Goal: Navigation & Orientation: Find specific page/section

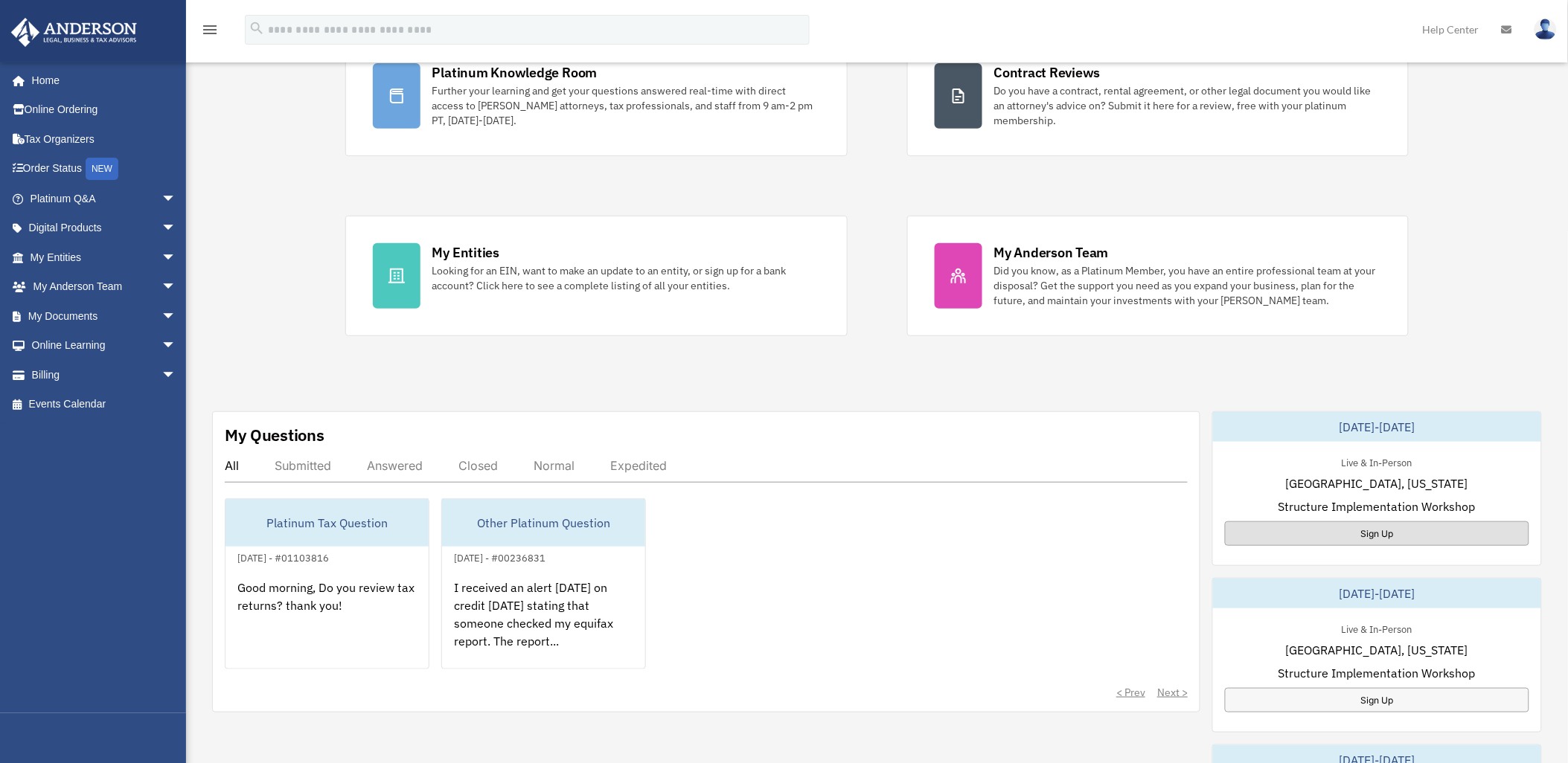
scroll to position [330, 0]
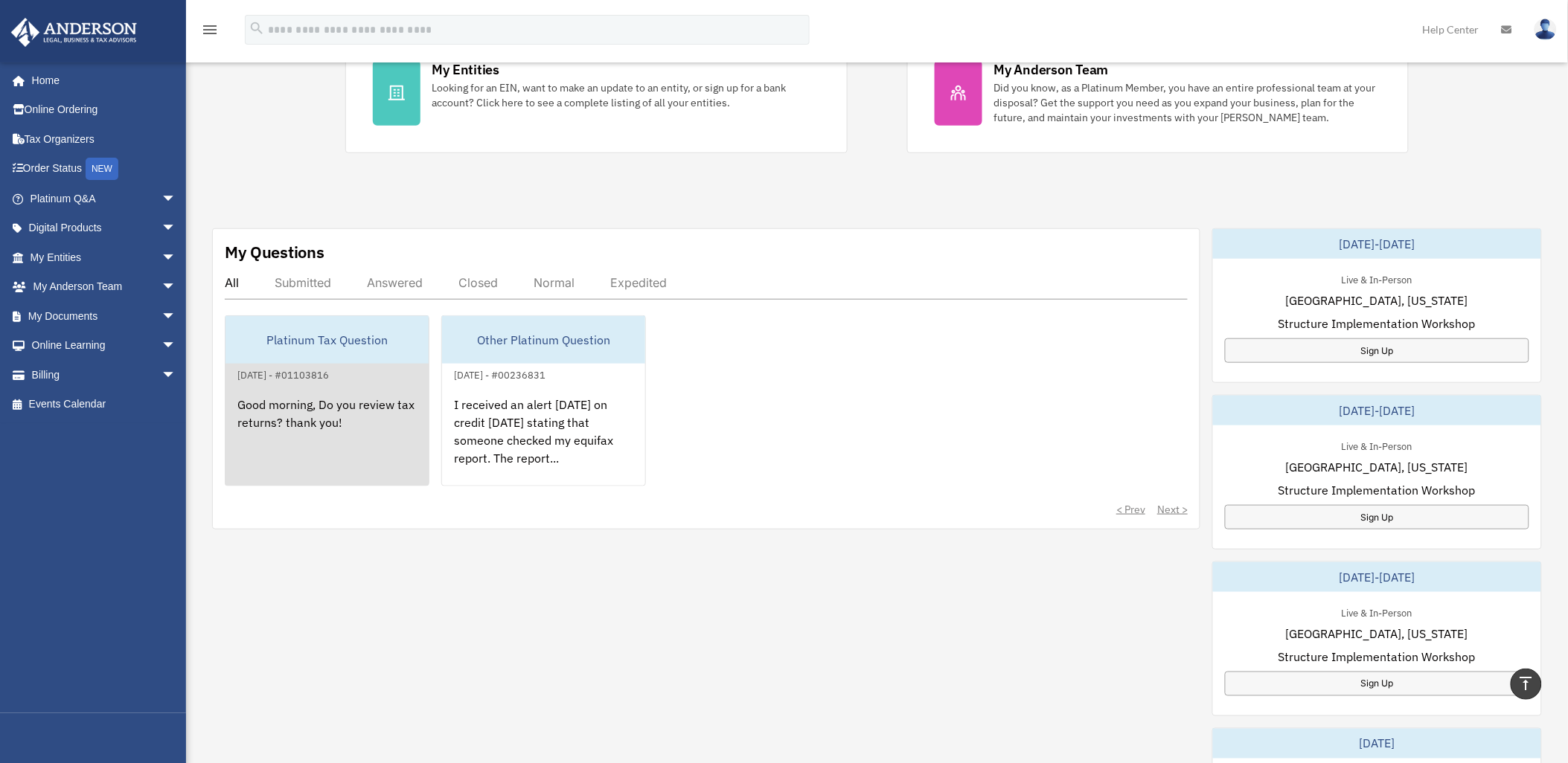
click at [350, 392] on div "Good morning, Do you review tax returns? thank you!" at bounding box center [327, 442] width 203 height 116
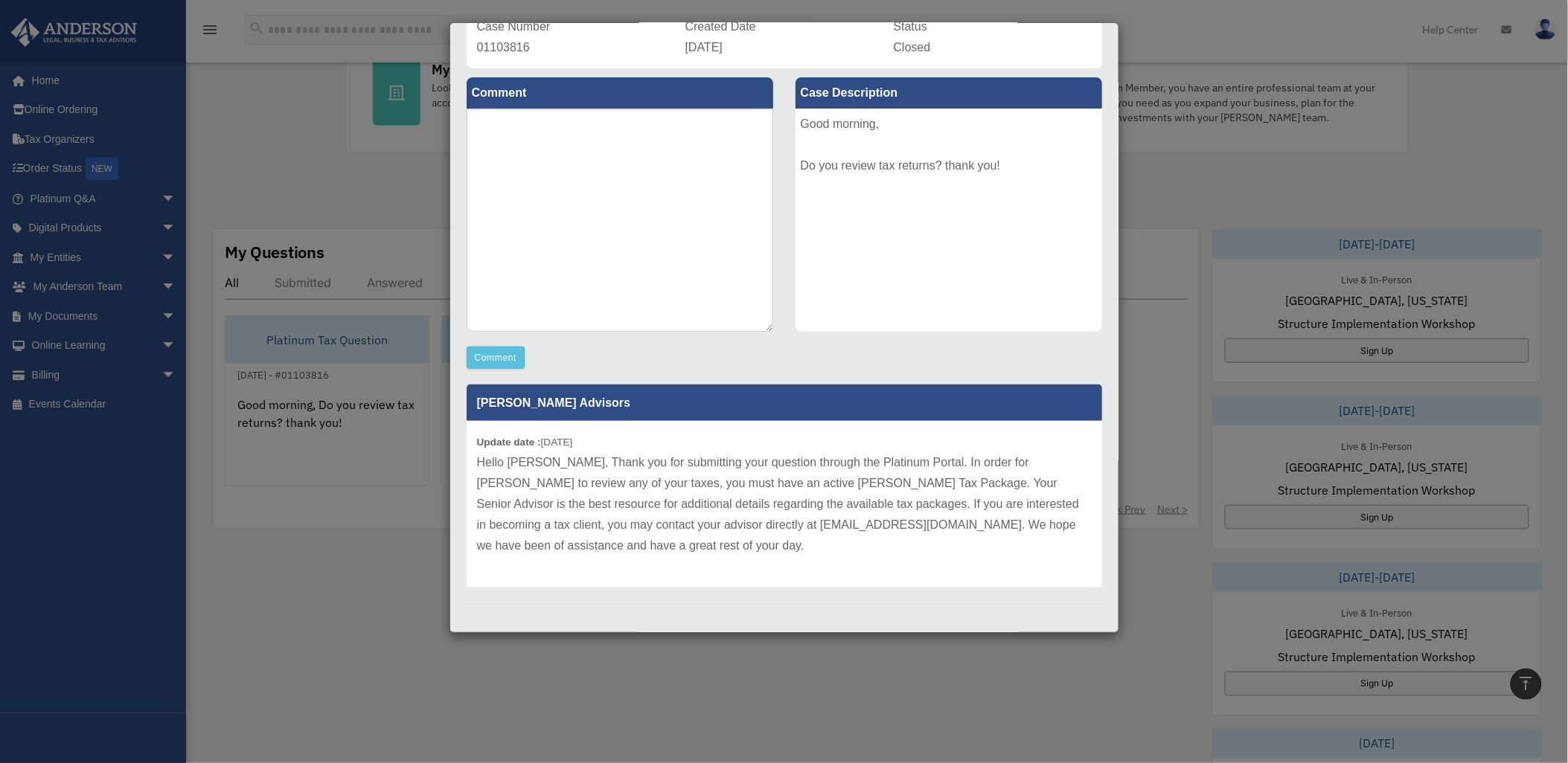
scroll to position [0, 0]
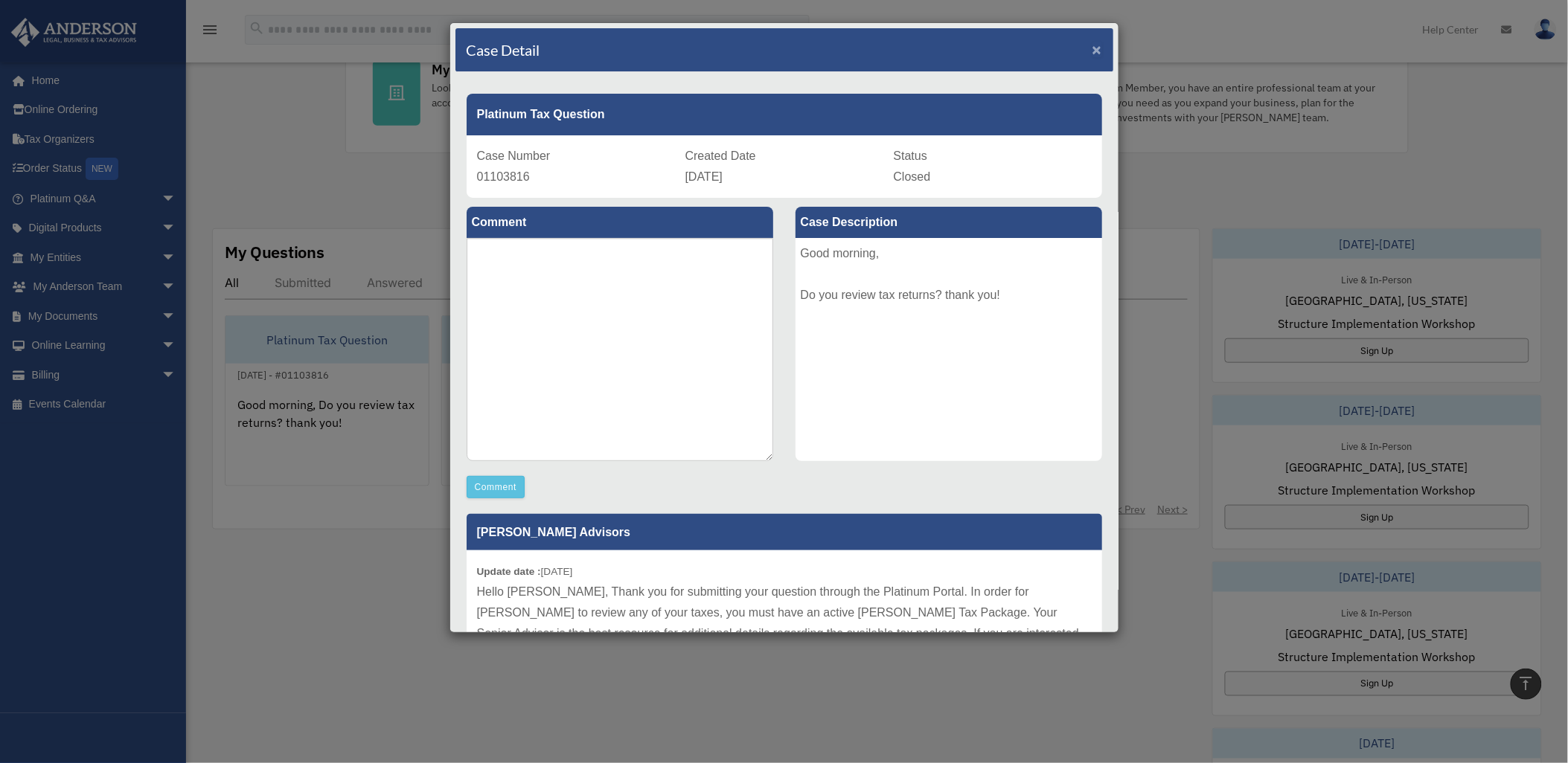
click at [1093, 45] on span "×" at bounding box center [1097, 49] width 10 height 17
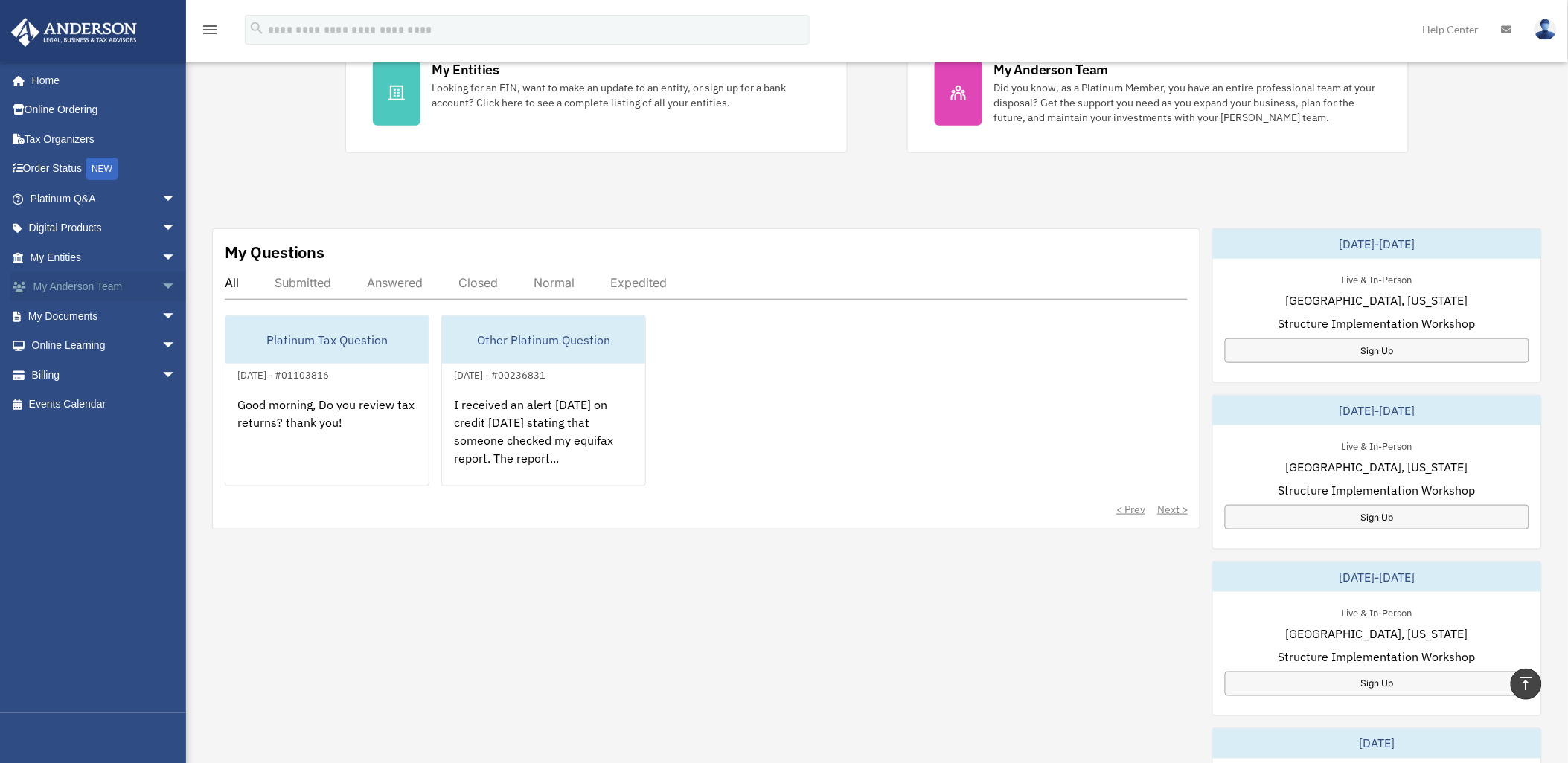
click at [161, 283] on span "arrow_drop_down" at bounding box center [176, 287] width 30 height 30
click at [145, 316] on link "My Anderson Team" at bounding box center [110, 316] width 178 height 30
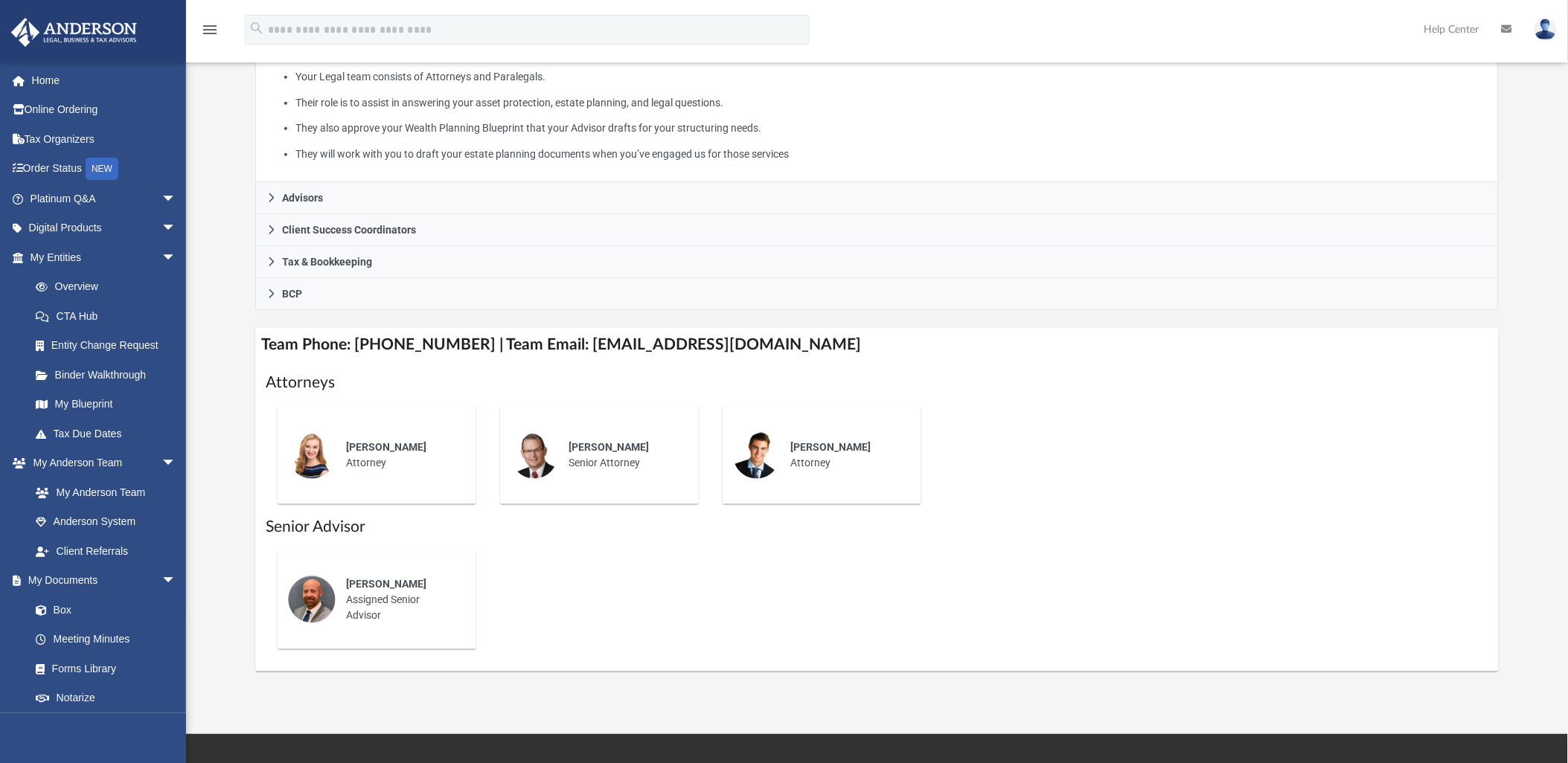
scroll to position [330, 0]
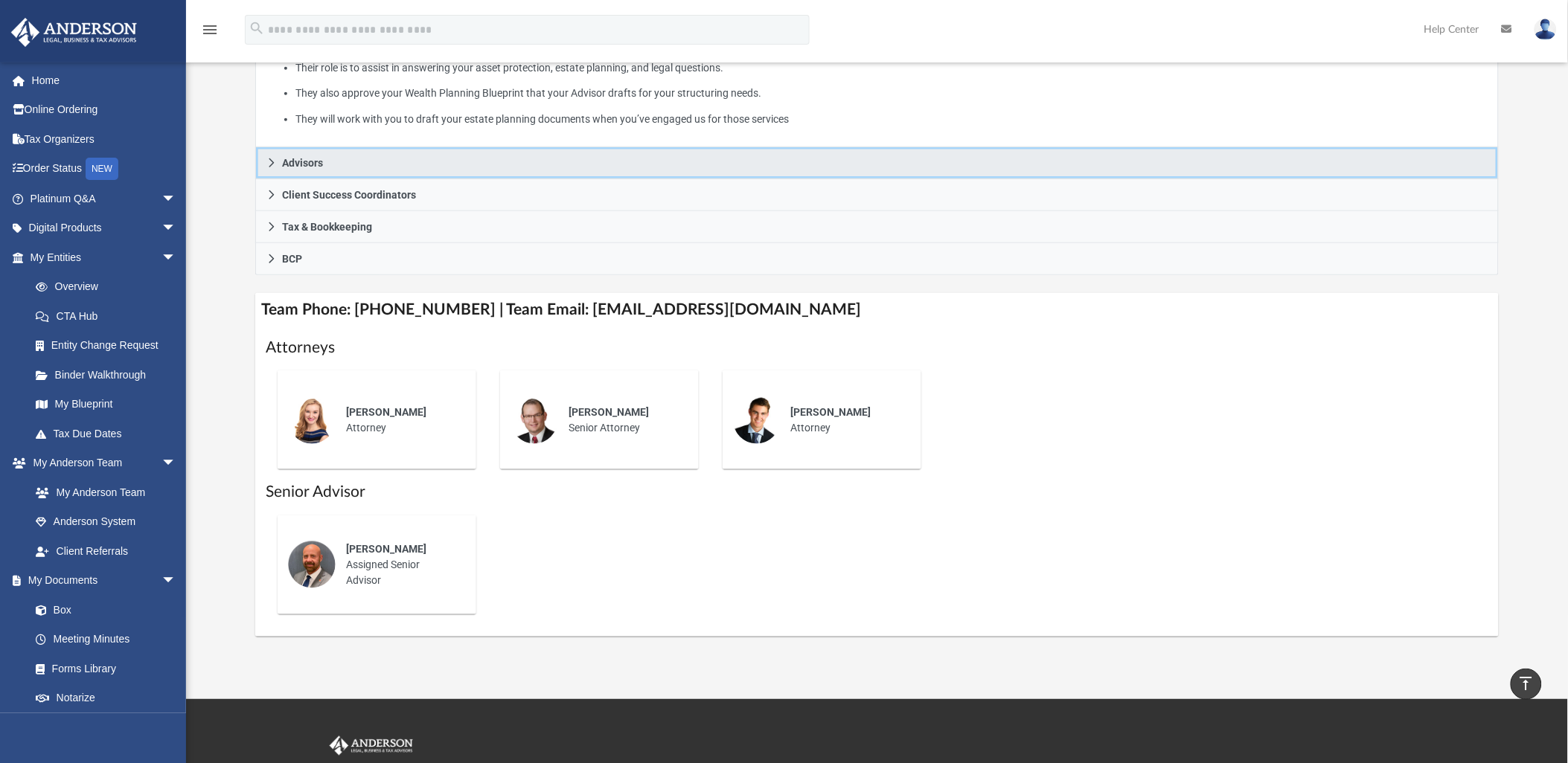
click at [267, 158] on icon at bounding box center [272, 163] width 11 height 11
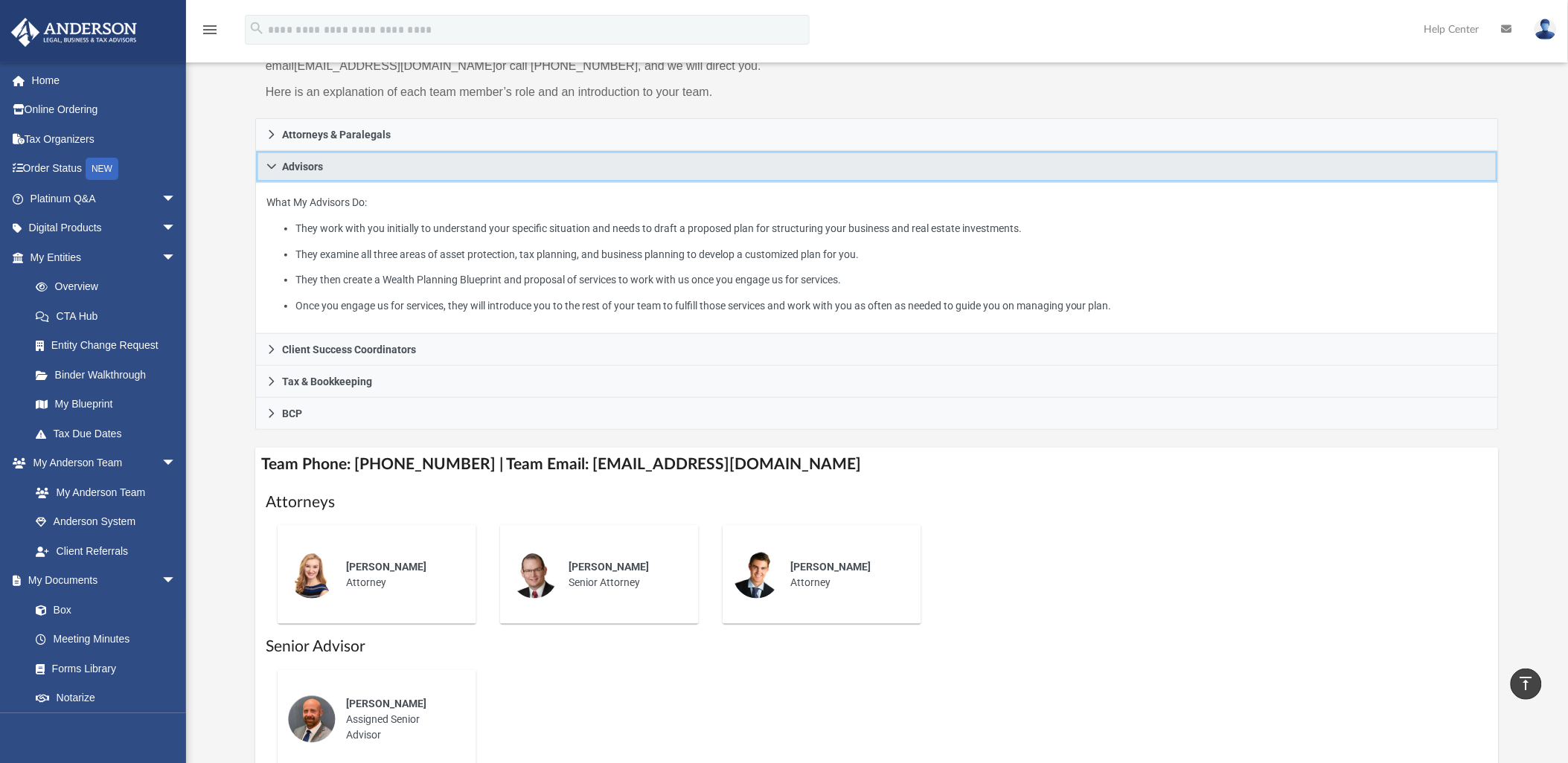
scroll to position [165, 0]
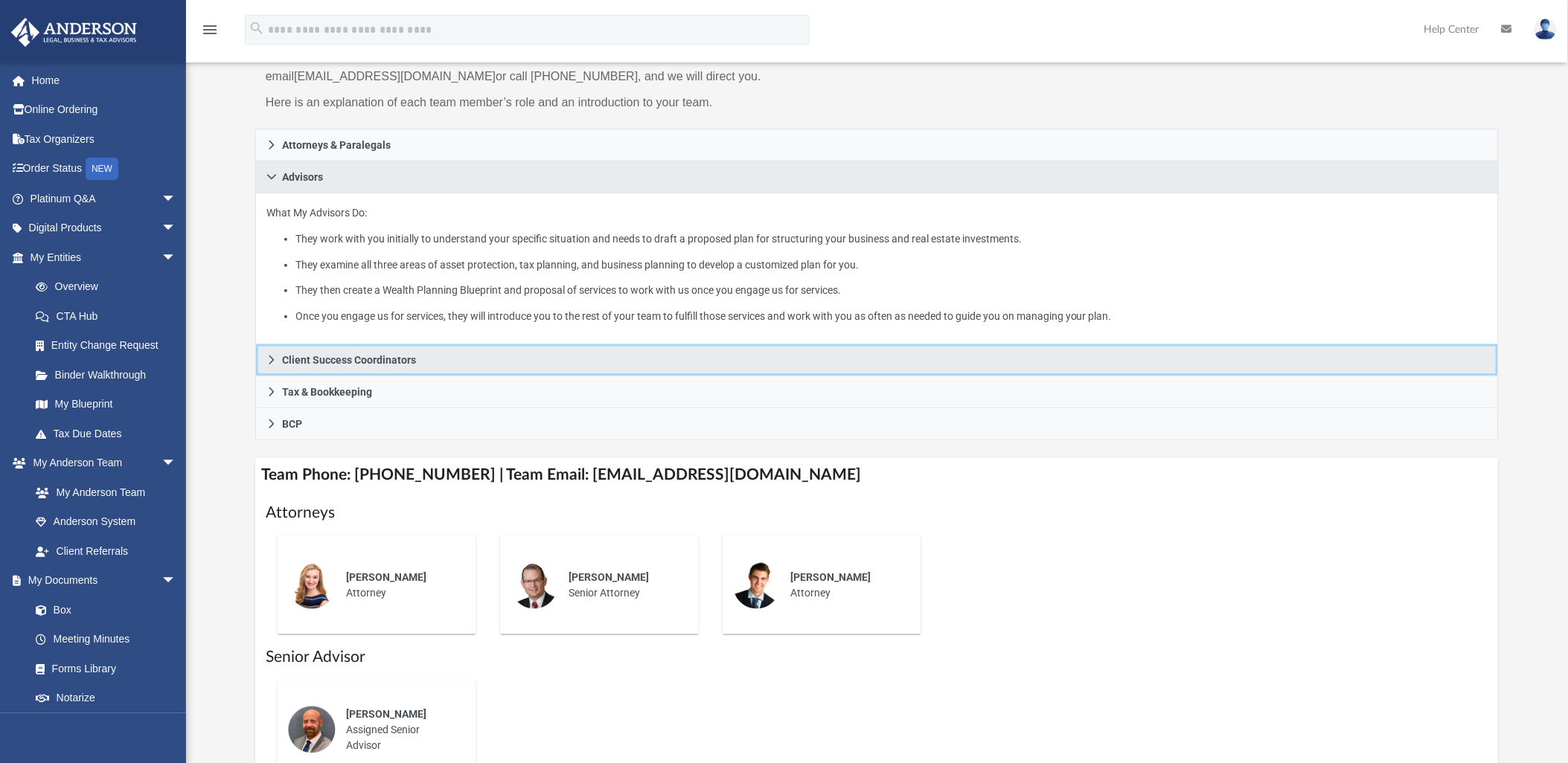
click at [272, 356] on icon at bounding box center [272, 360] width 11 height 11
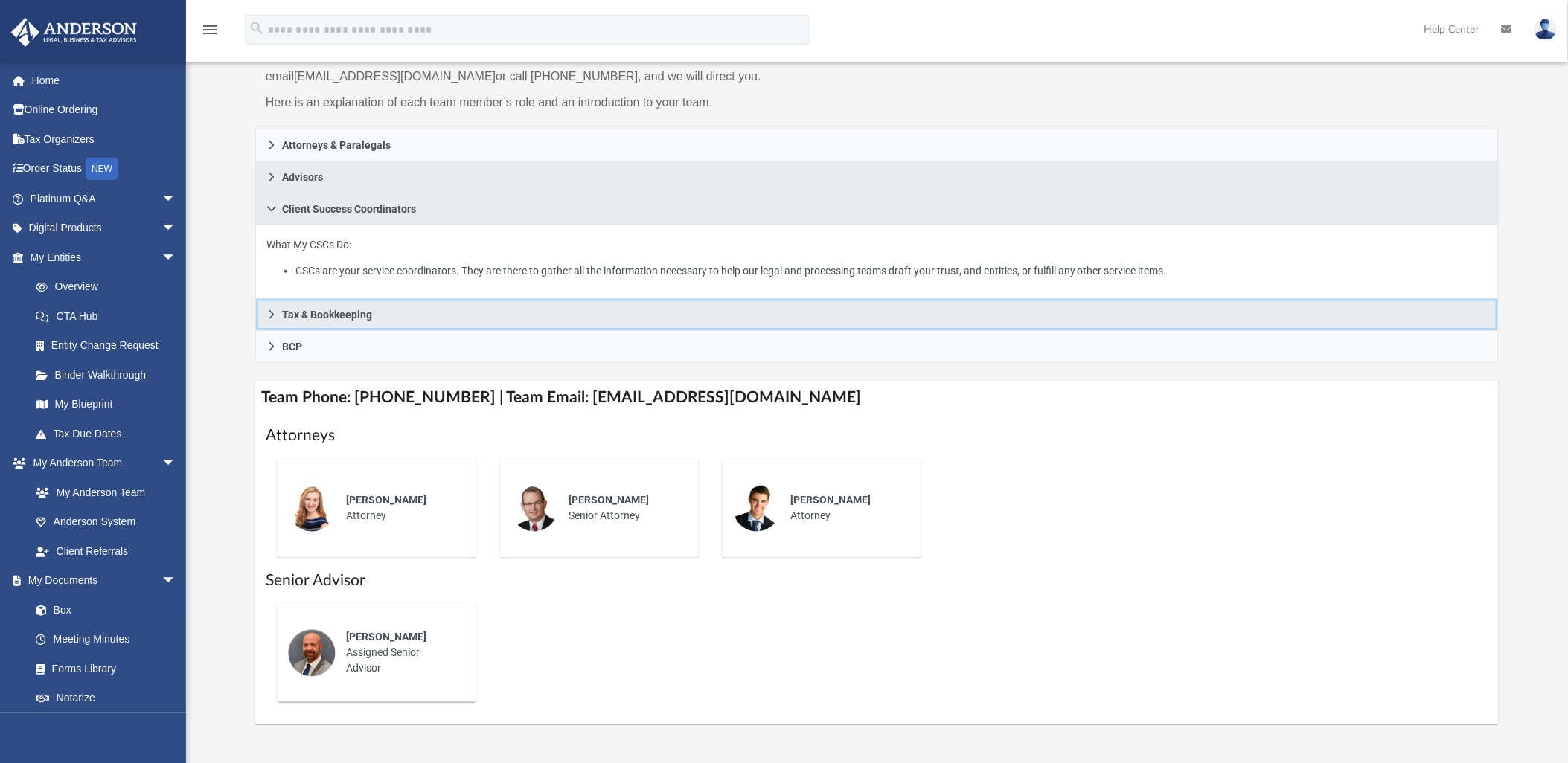
click at [268, 306] on link "Tax & Bookkeeping" at bounding box center [877, 315] width 1243 height 32
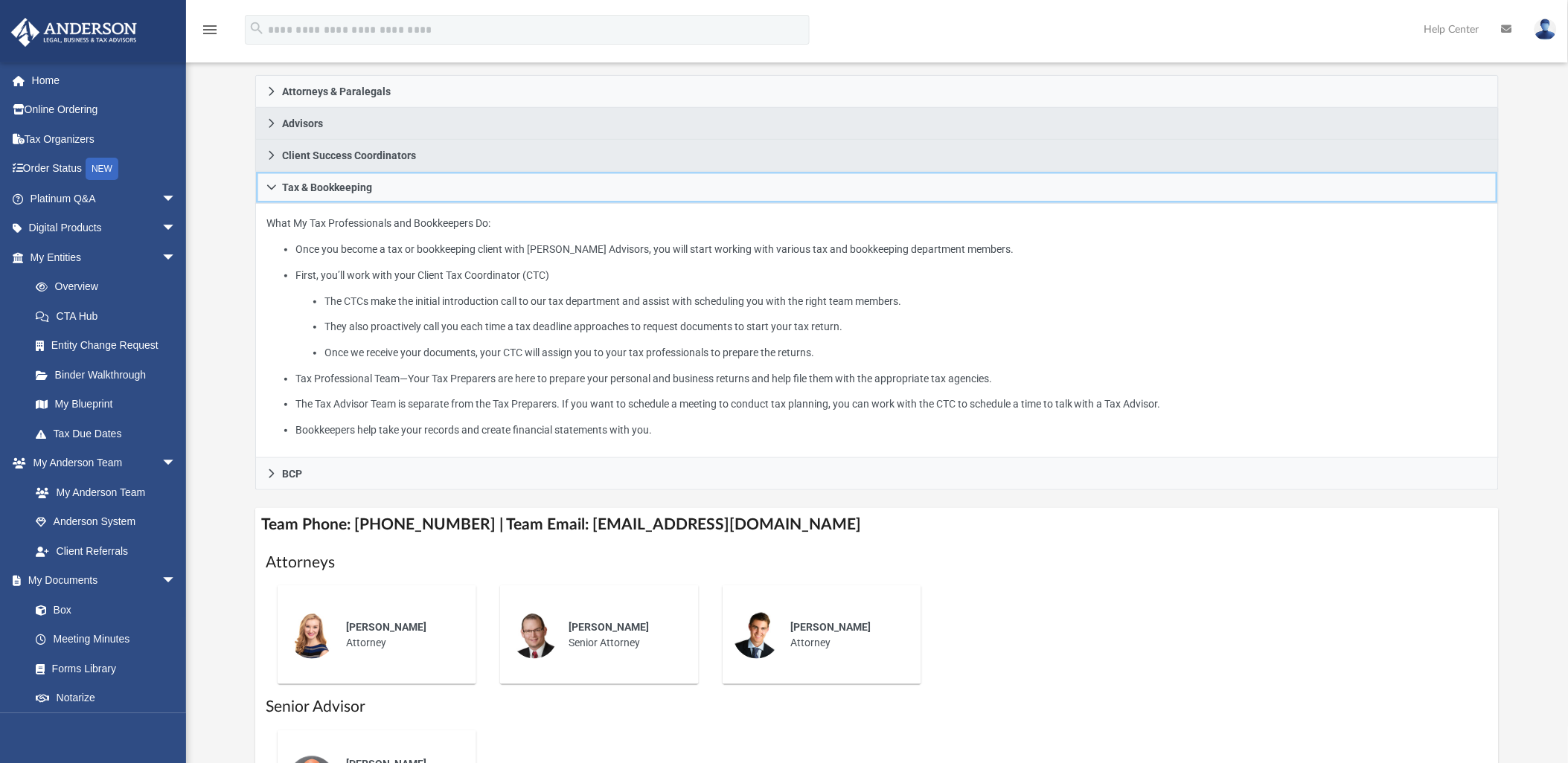
scroll to position [248, 0]
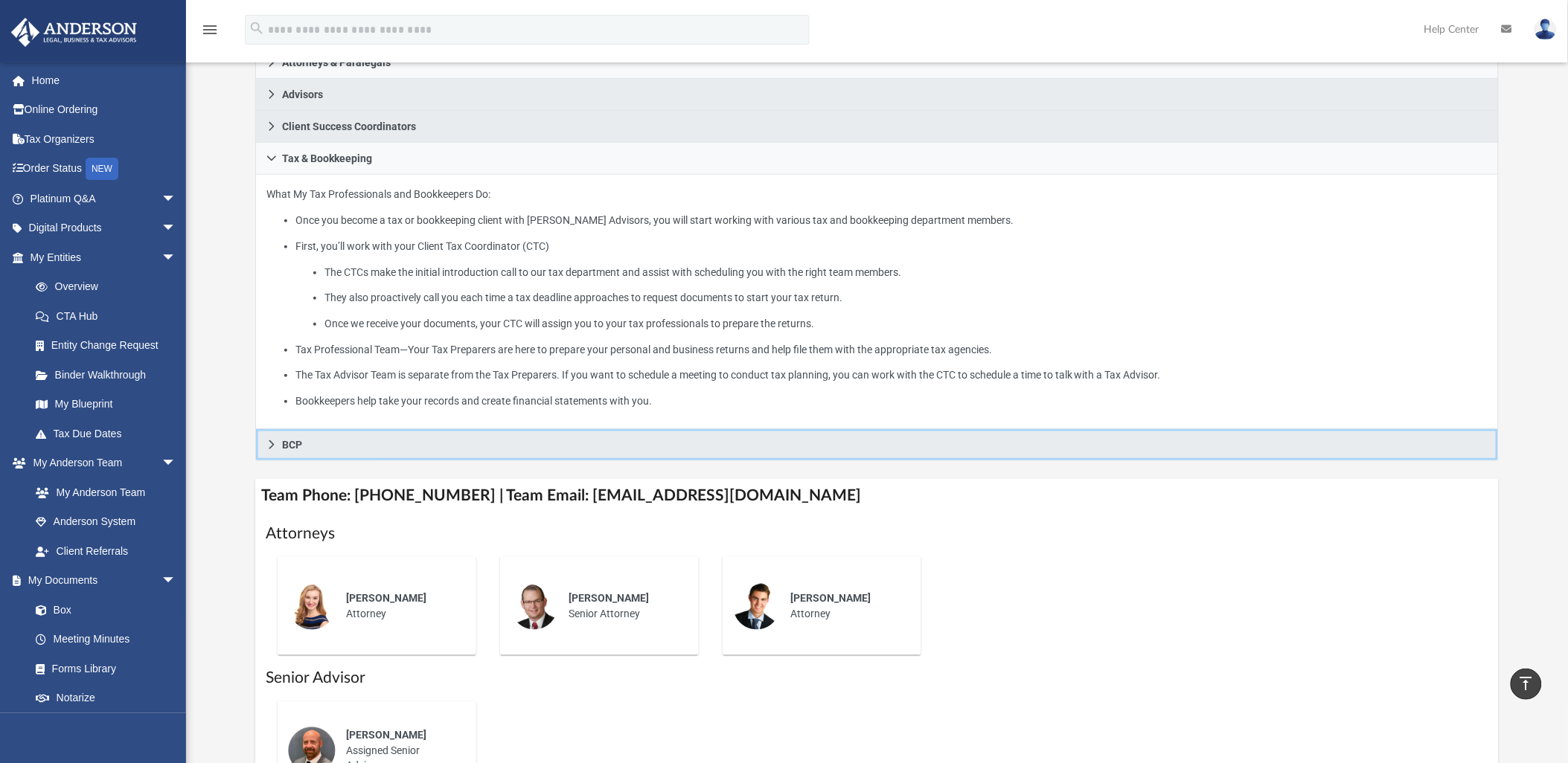
click at [268, 440] on icon at bounding box center [272, 445] width 11 height 11
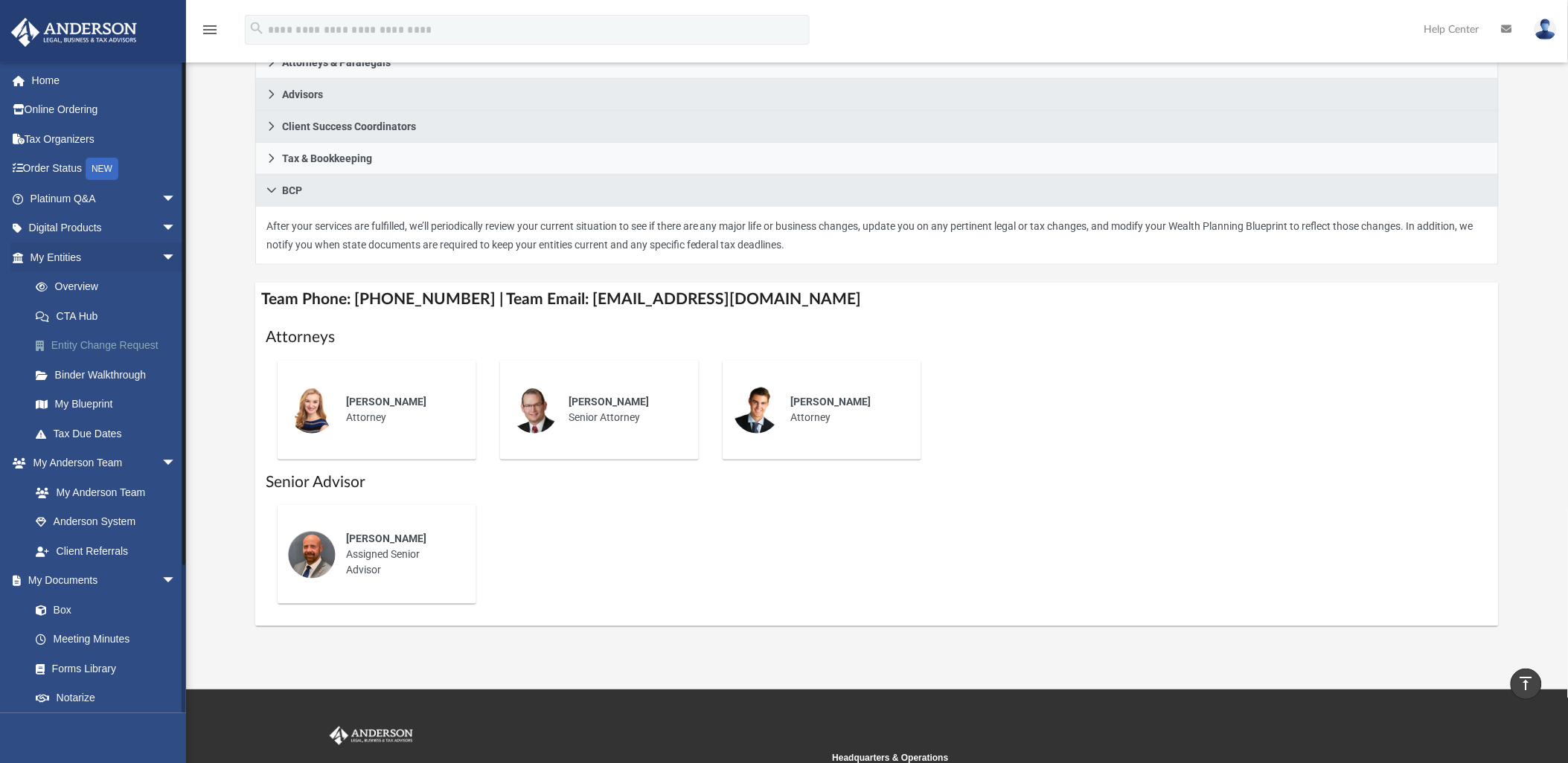
click at [137, 343] on link "Entity Change Request" at bounding box center [110, 346] width 178 height 30
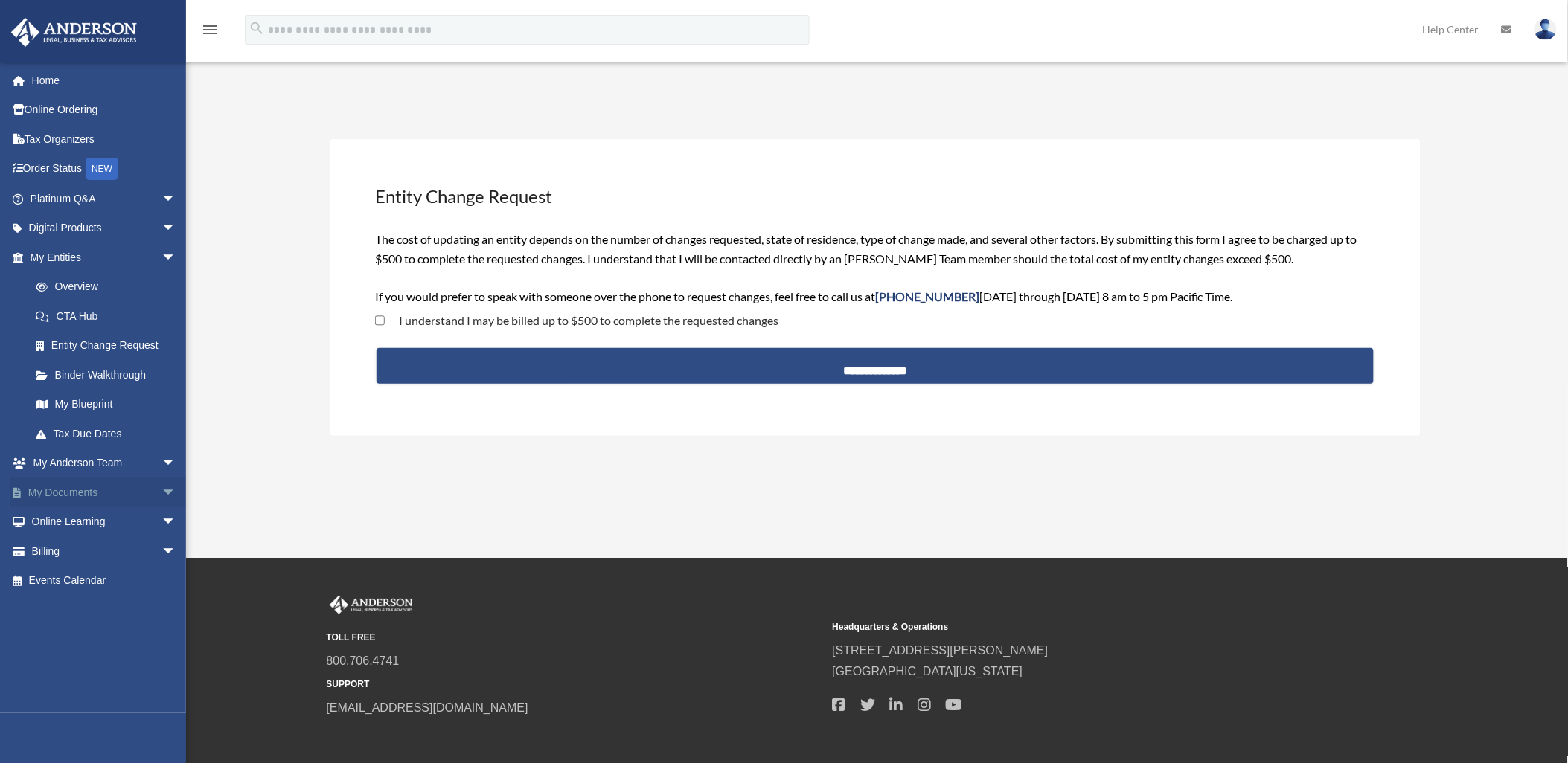
click at [161, 489] on span "arrow_drop_down" at bounding box center [176, 493] width 30 height 30
click at [161, 489] on span "arrow_drop_up" at bounding box center [176, 493] width 30 height 30
click at [164, 539] on span "arrow_drop_down" at bounding box center [176, 551] width 30 height 30
click at [115, 571] on link "$ Open Invoices" at bounding box center [110, 581] width 178 height 30
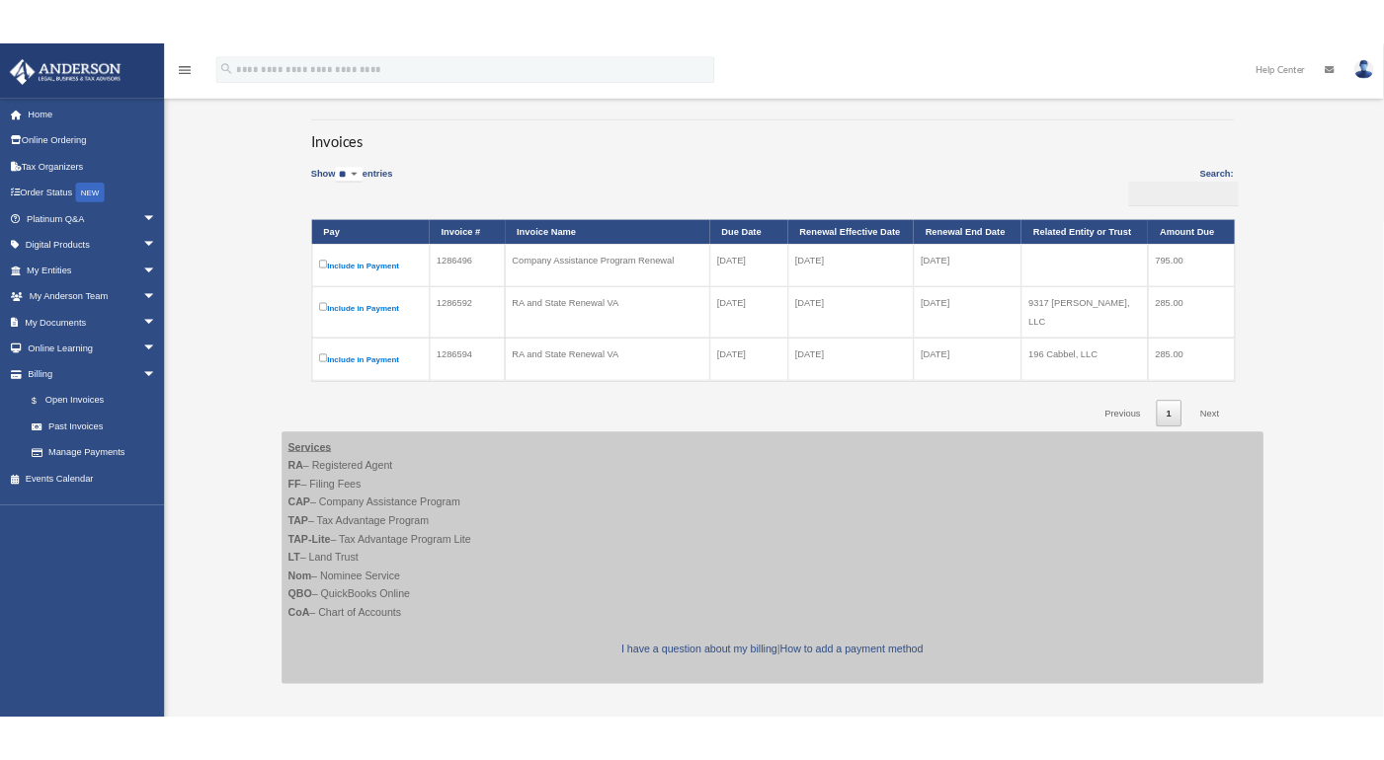
scroll to position [81, 0]
